Goal: Transaction & Acquisition: Obtain resource

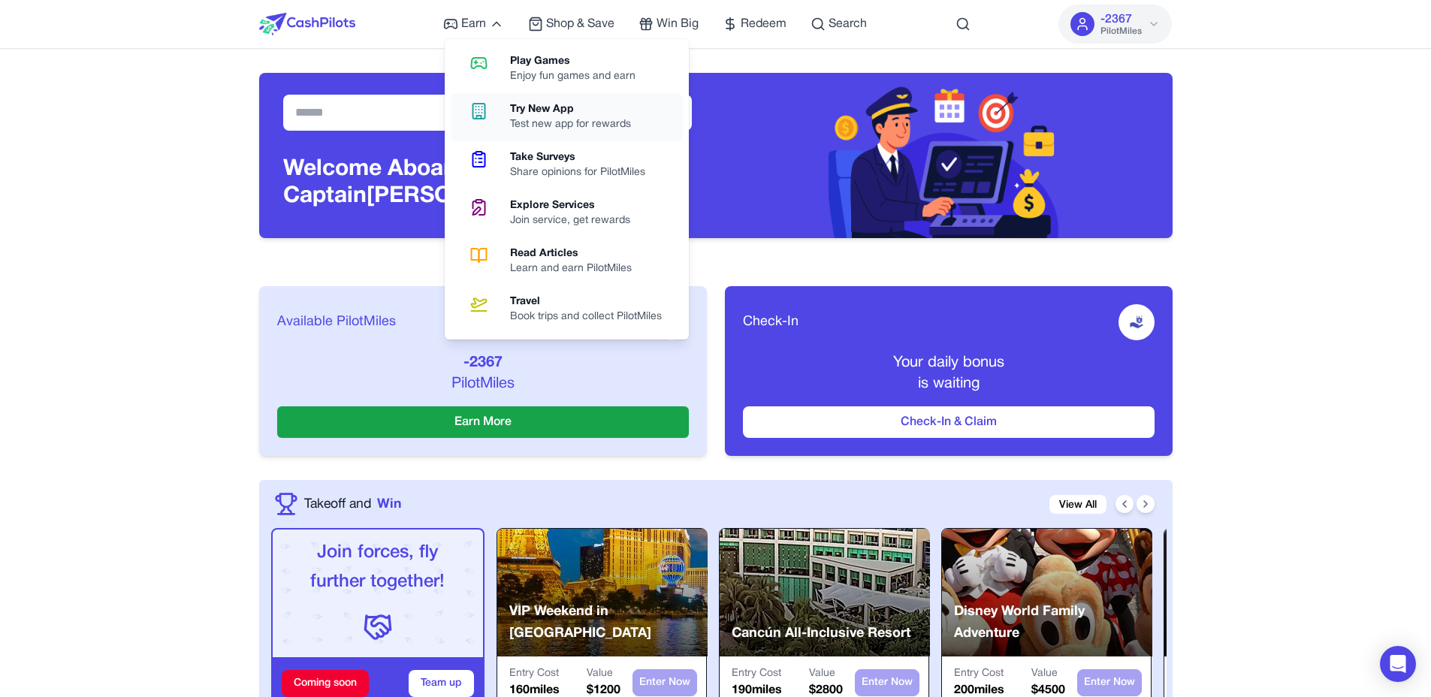
click at [520, 133] on link "Try New App Test new app for rewards" at bounding box center [567, 117] width 232 height 48
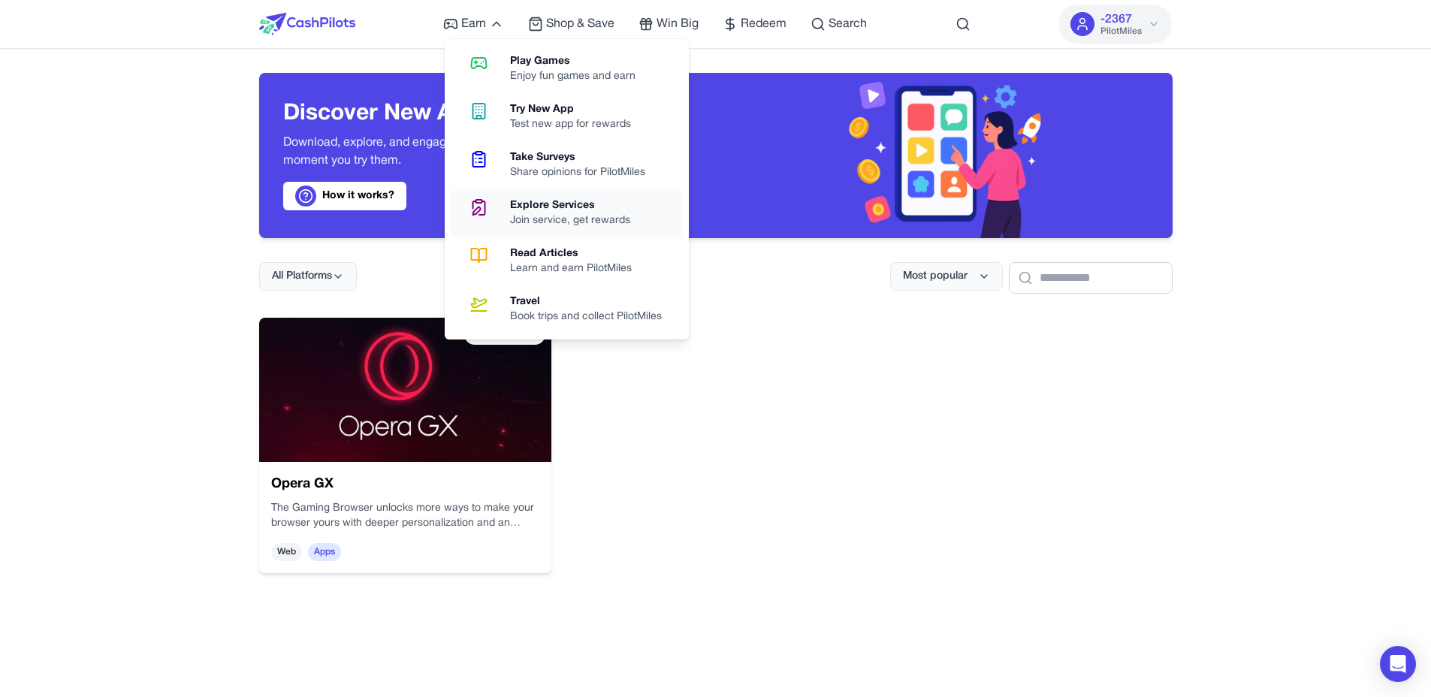
click at [575, 207] on div "Explore Services" at bounding box center [576, 205] width 132 height 15
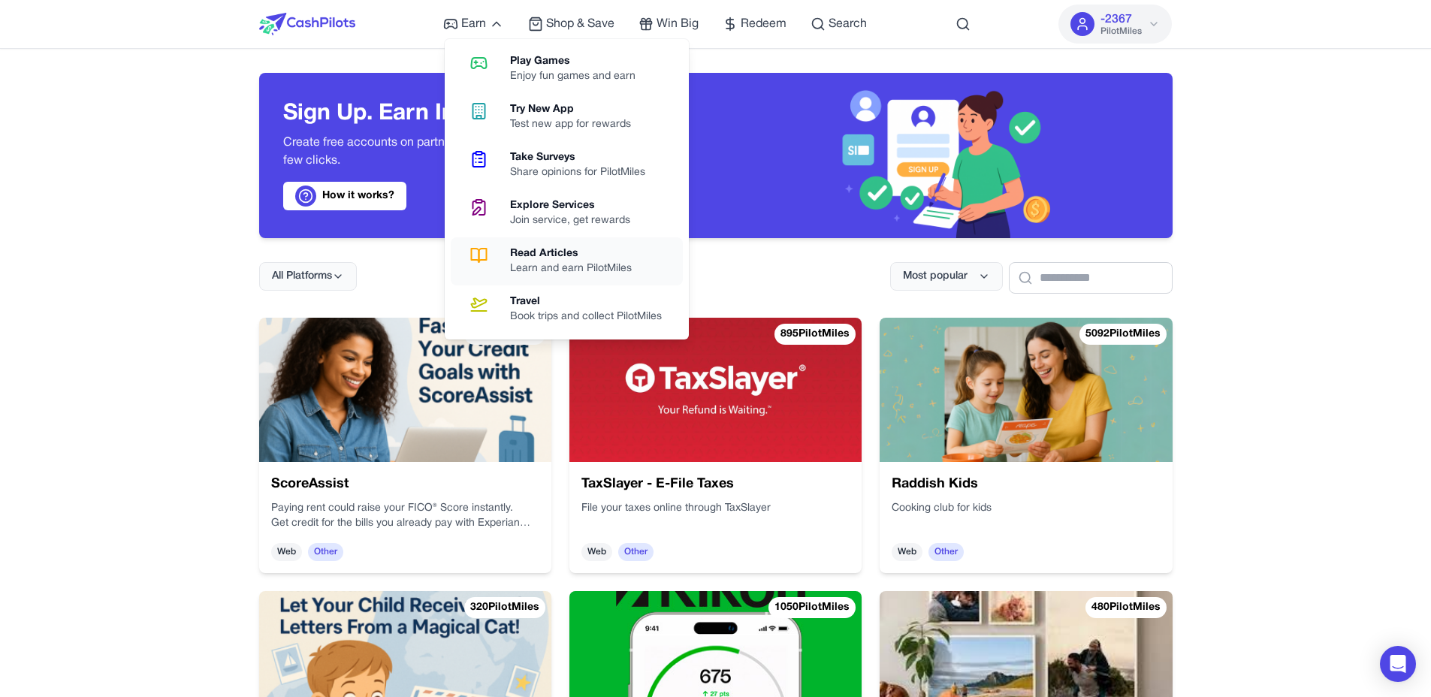
click at [511, 247] on div "Read Articles" at bounding box center [577, 253] width 134 height 15
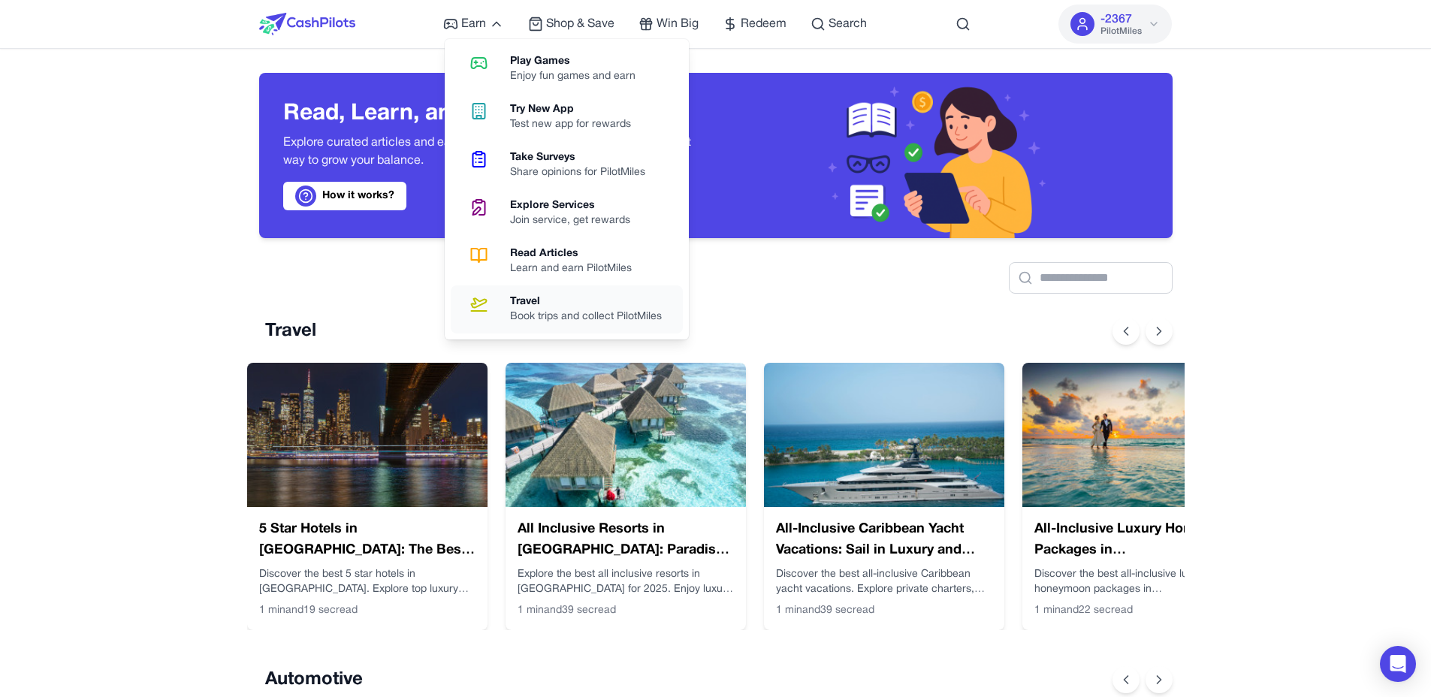
click at [529, 288] on link "Travel Book trips and collect PilotMiles" at bounding box center [567, 309] width 232 height 48
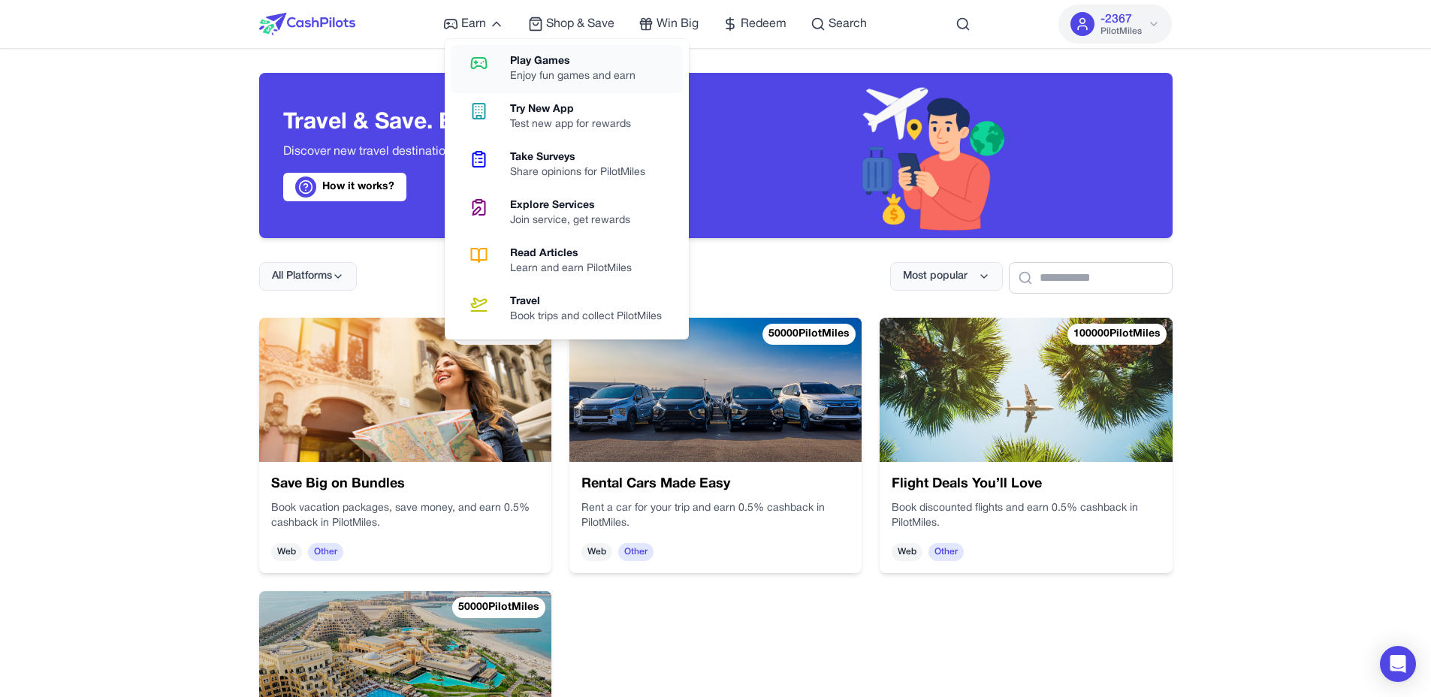
click at [484, 63] on icon at bounding box center [479, 63] width 38 height 18
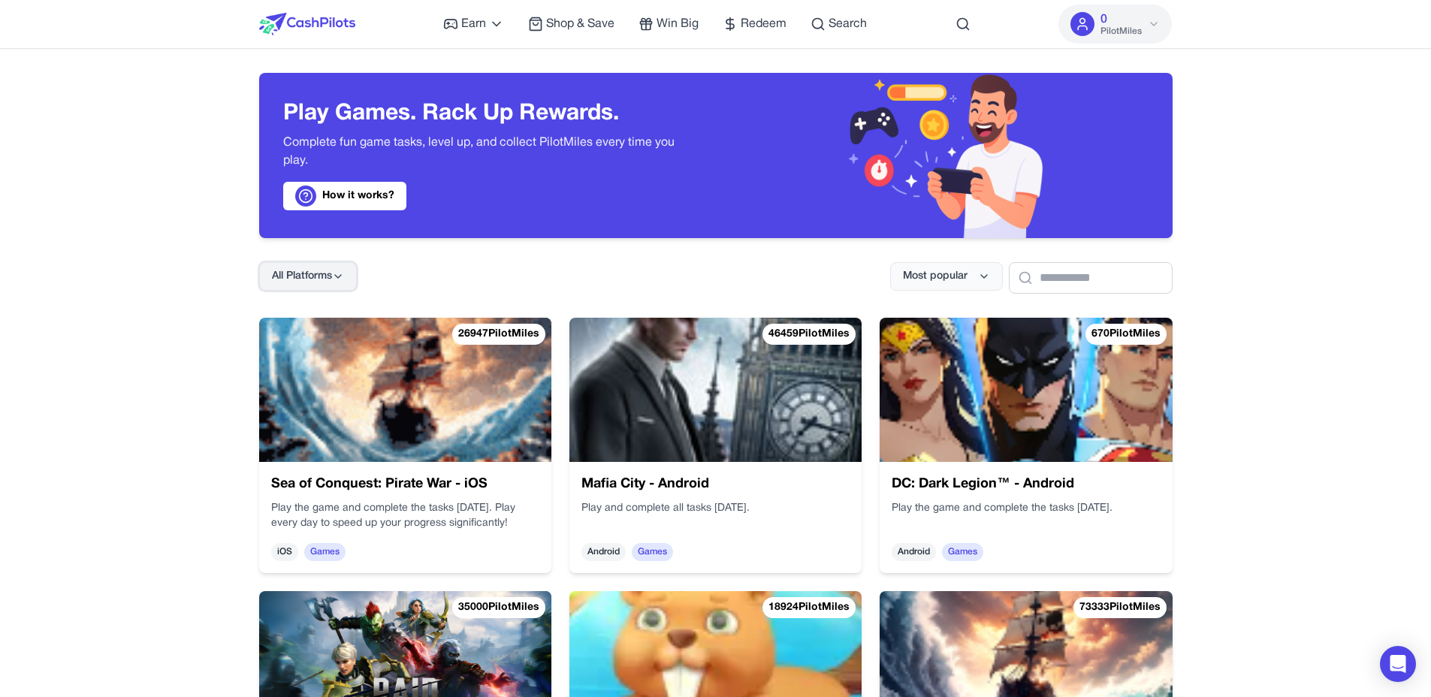
click at [312, 273] on span "All Platforms" at bounding box center [302, 276] width 60 height 15
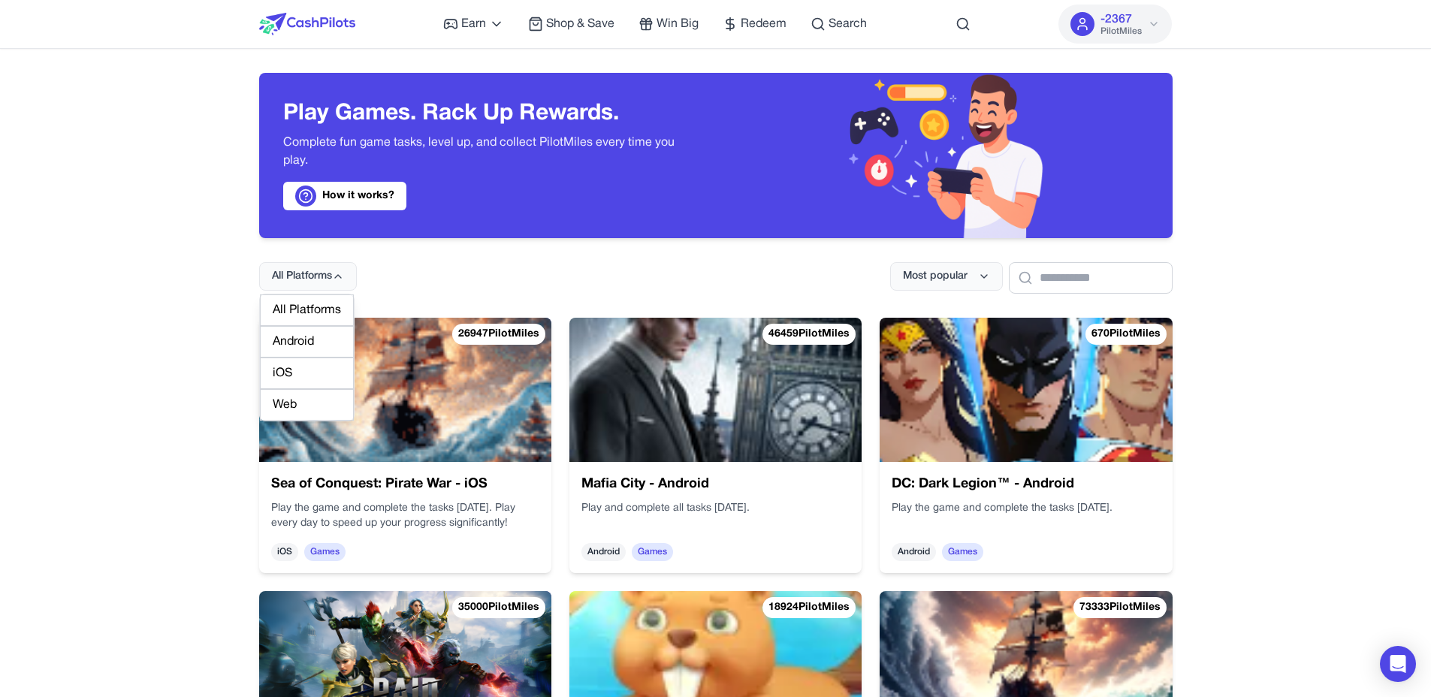
click at [296, 402] on div "Web" at bounding box center [307, 405] width 94 height 32
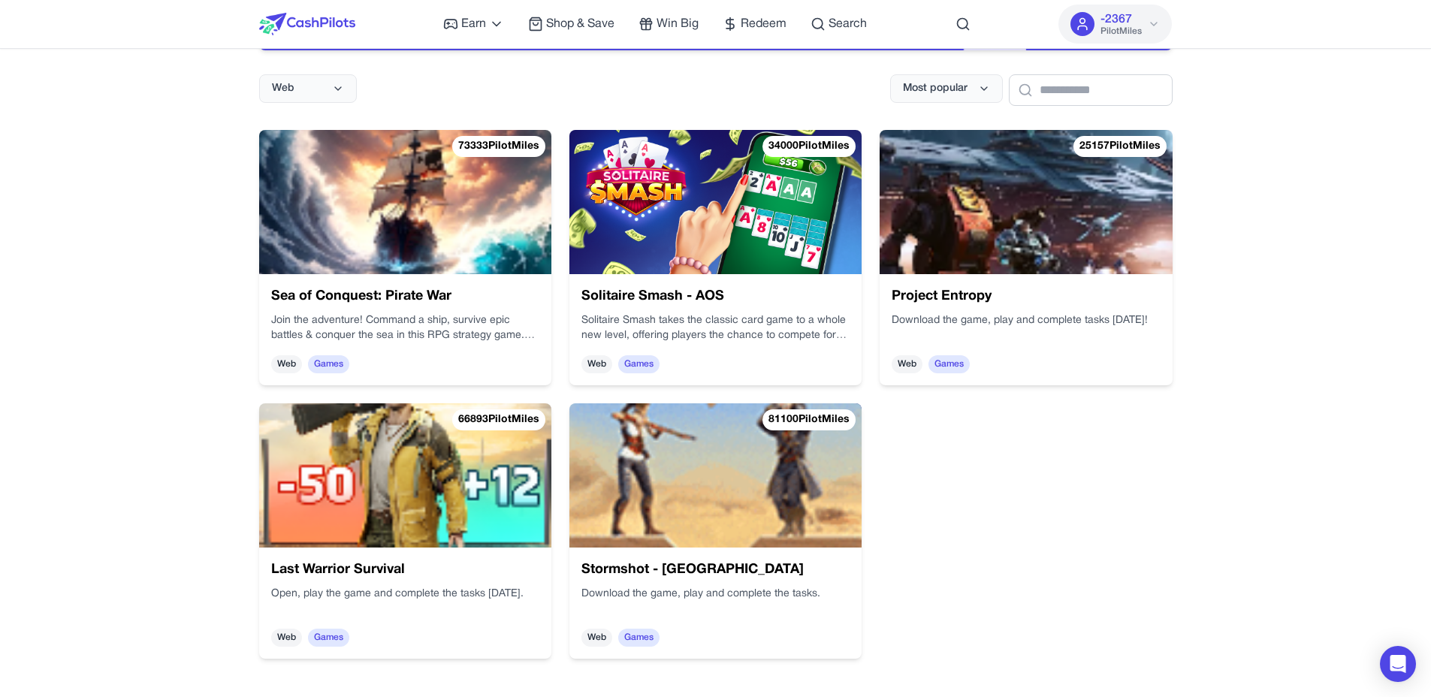
scroll to position [186, 0]
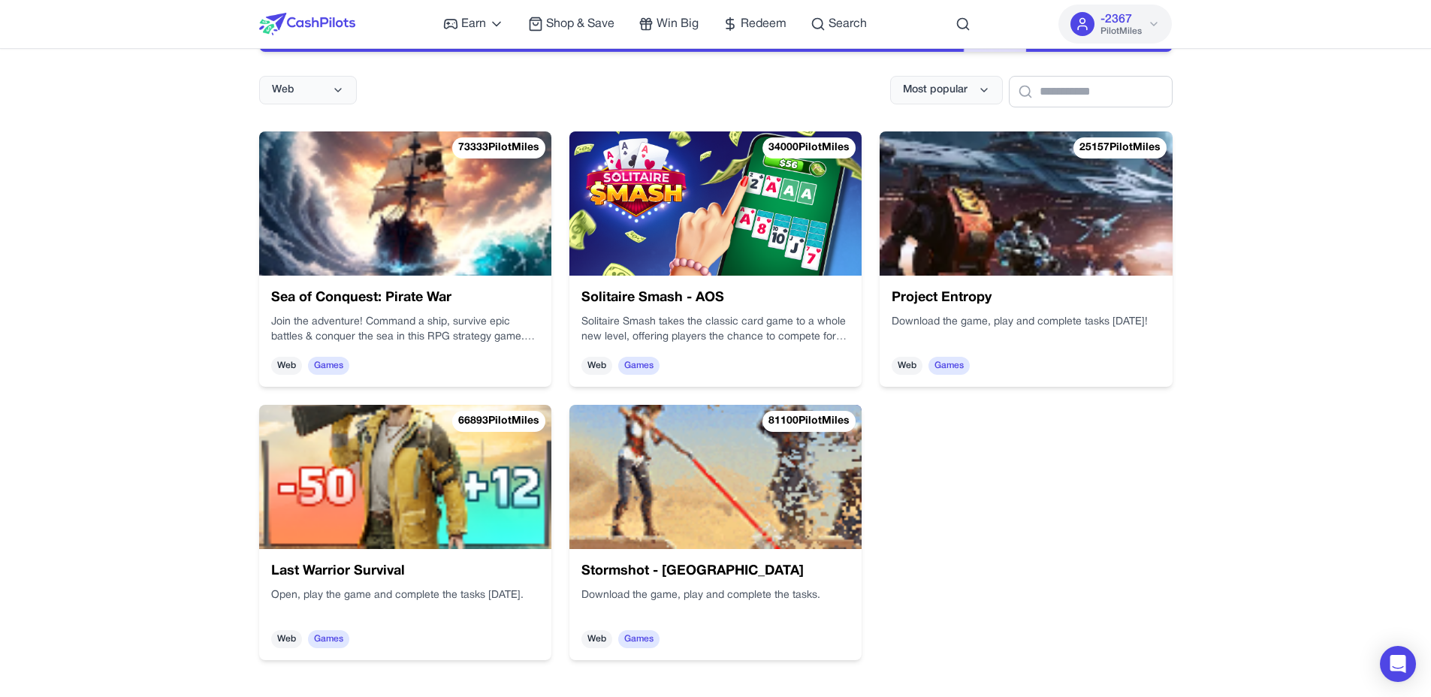
click at [814, 560] on h3 "Sea of Conquest: Pirate War" at bounding box center [935, 636] width 243 height 152
